Goal: Find specific page/section: Find specific page/section

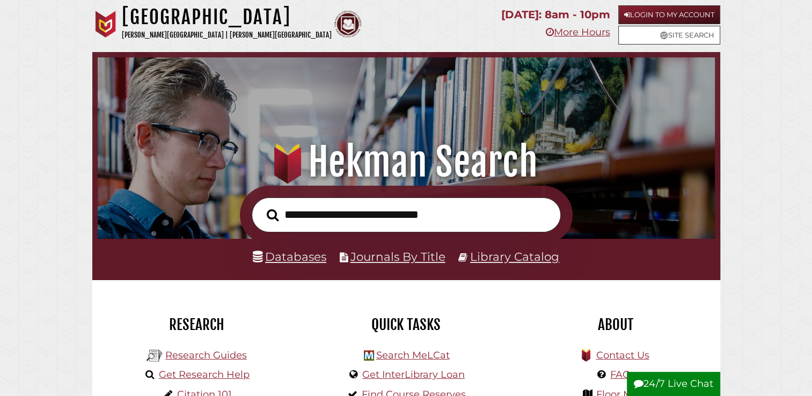
scroll to position [204, 612]
click at [292, 256] on link "Databases" at bounding box center [290, 257] width 74 height 14
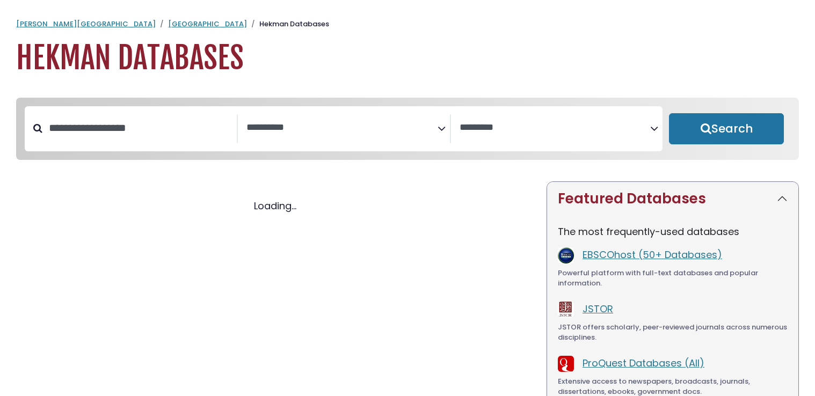
select select "Database Subject Filter"
select select "Database Vendors Filter"
select select "Database Subject Filter"
select select "Database Vendors Filter"
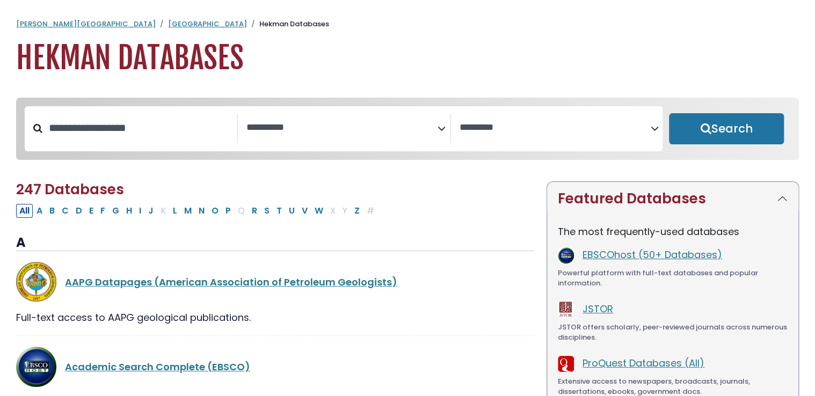
click at [325, 128] on textarea "Search" at bounding box center [341, 127] width 191 height 11
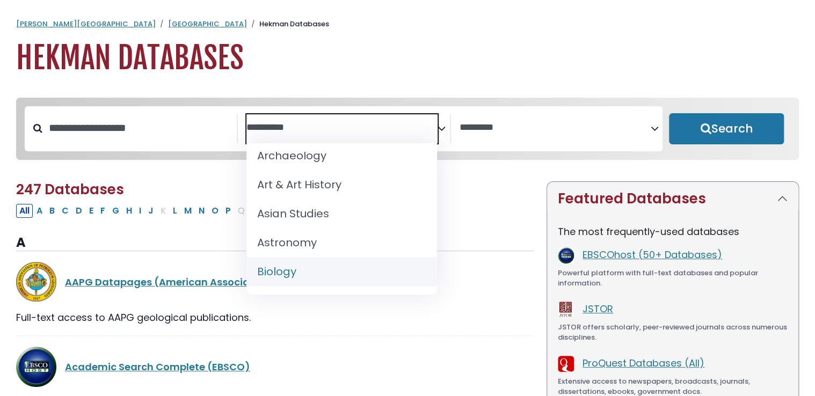
scroll to position [69, 0]
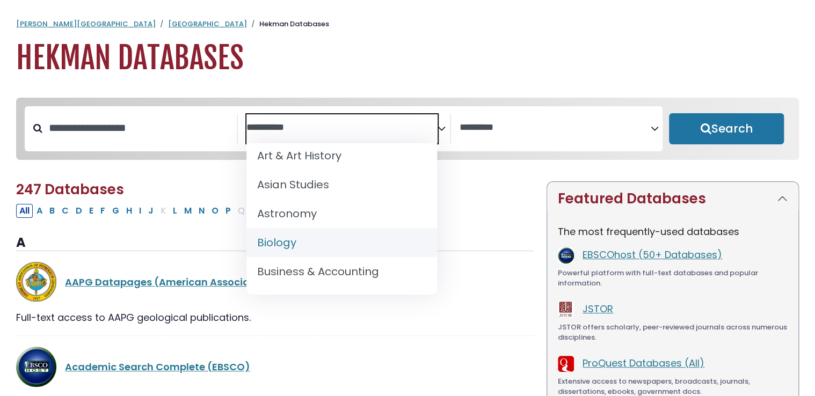
select select "*****"
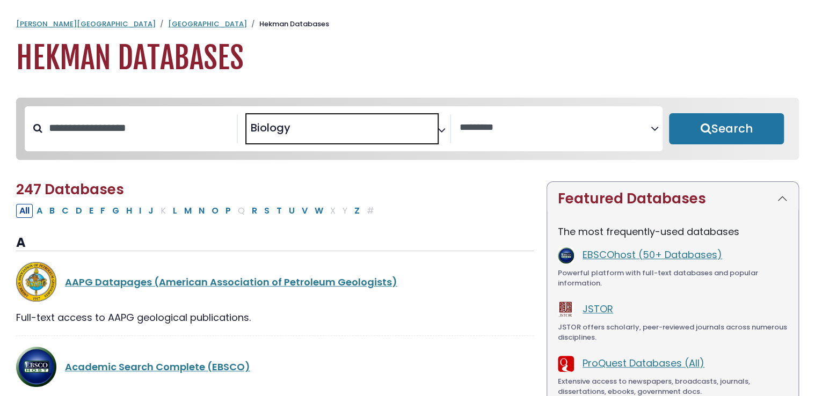
scroll to position [67, 0]
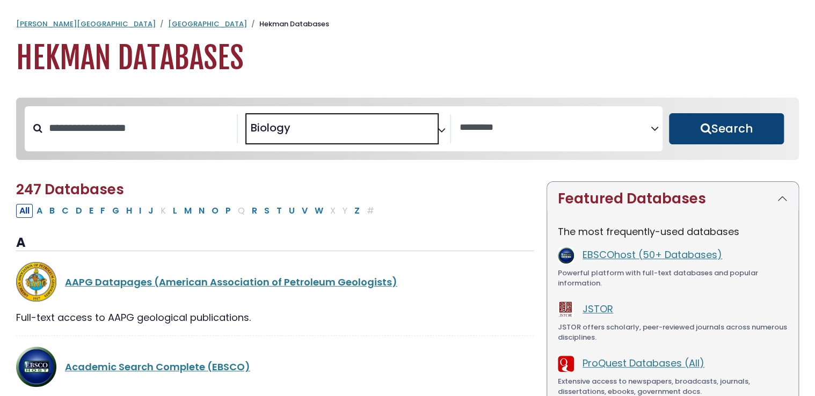
click at [736, 130] on button "Search" at bounding box center [726, 128] width 115 height 31
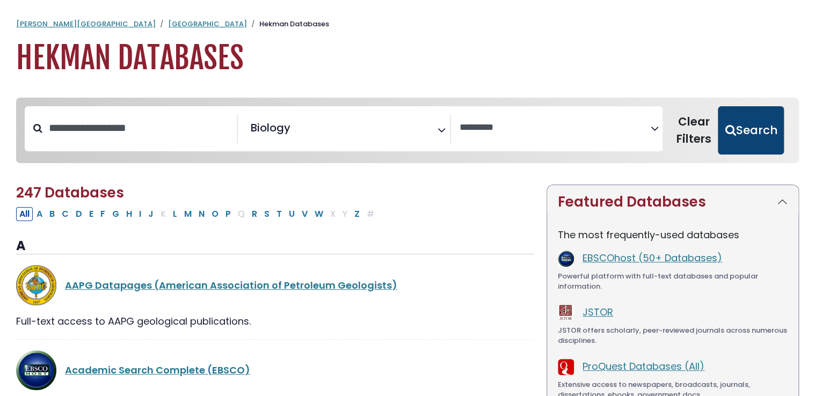
select select "Database Vendors Filter"
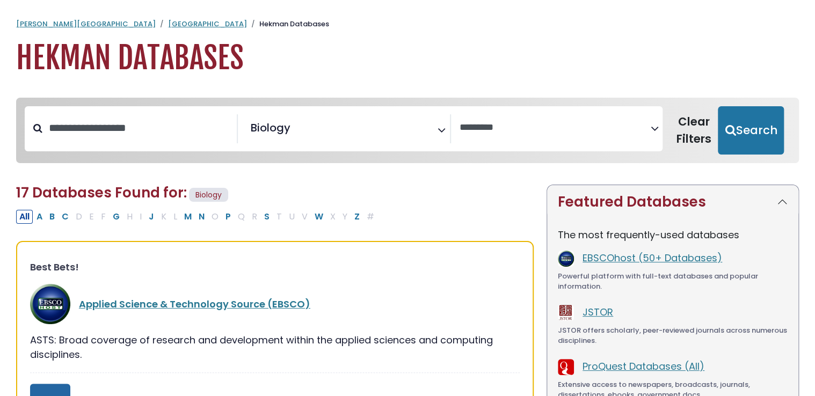
click at [532, 220] on div "All A B C D E F G H I J K L M N O P Q R S T U V W X Y Z #" at bounding box center [275, 216] width 518 height 16
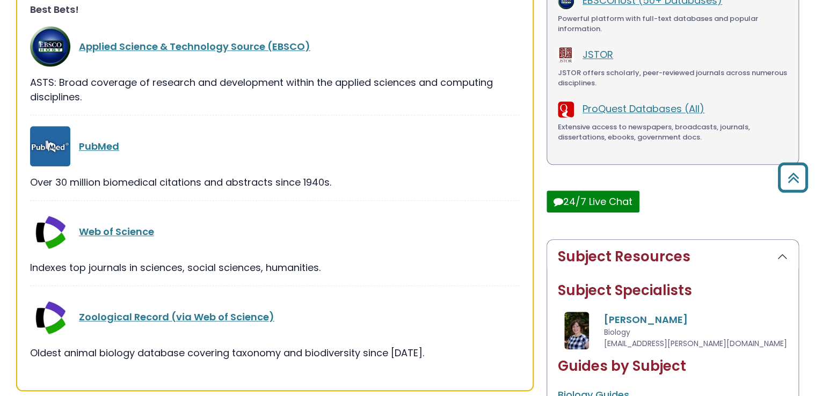
scroll to position [279, 0]
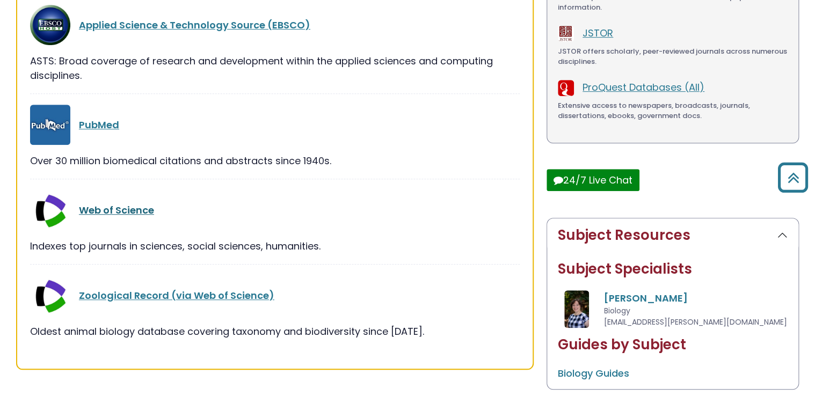
click at [124, 207] on link "Web of Science" at bounding box center [116, 210] width 75 height 13
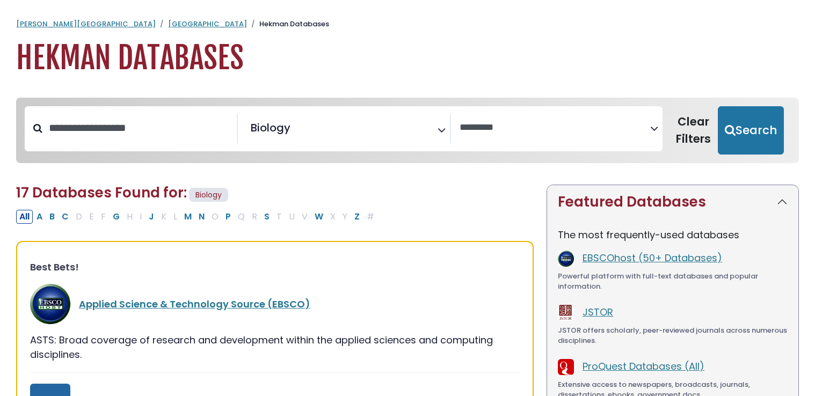
select select "Database Vendors Filter"
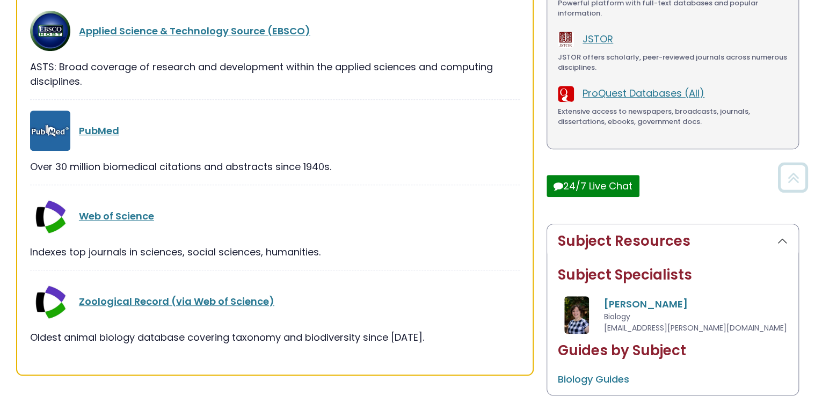
scroll to position [279, 0]
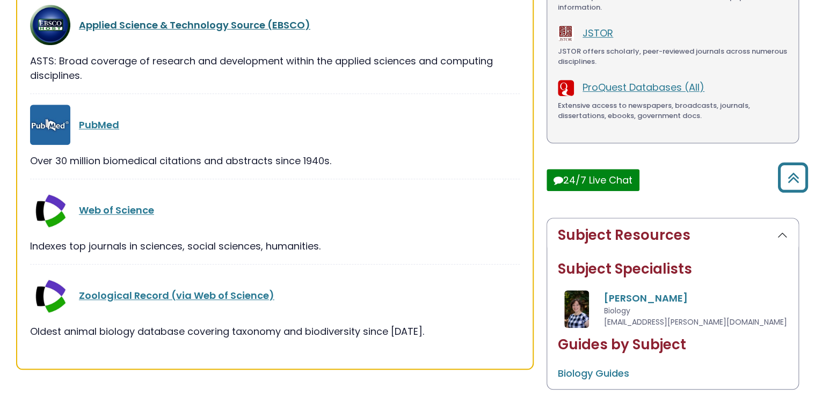
click at [170, 23] on link "Applied Science & Technology Source (EBSCO)" at bounding box center [194, 24] width 231 height 13
